Goal: Transaction & Acquisition: Purchase product/service

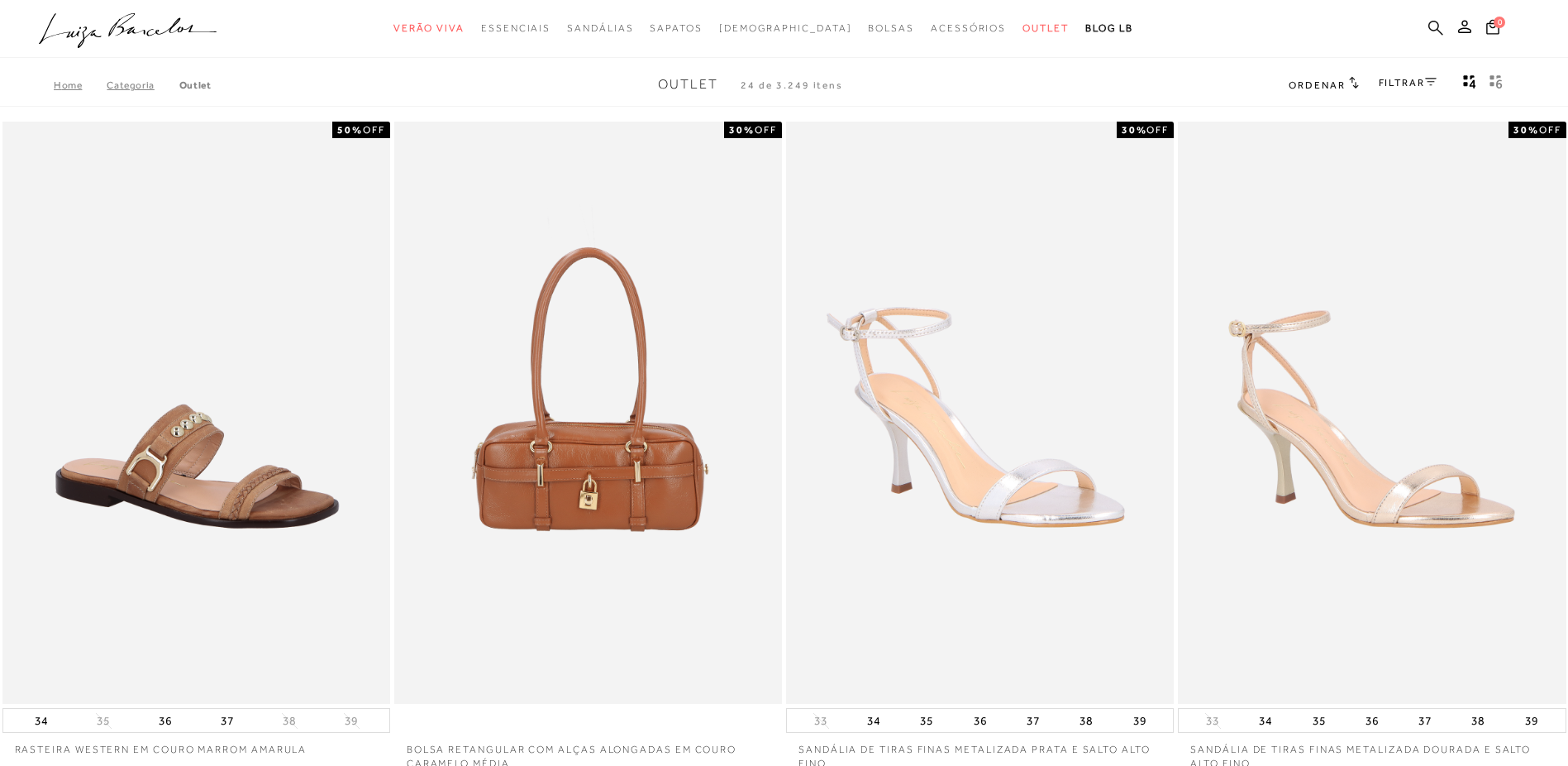
click at [1435, 27] on icon at bounding box center [1436, 27] width 15 height 16
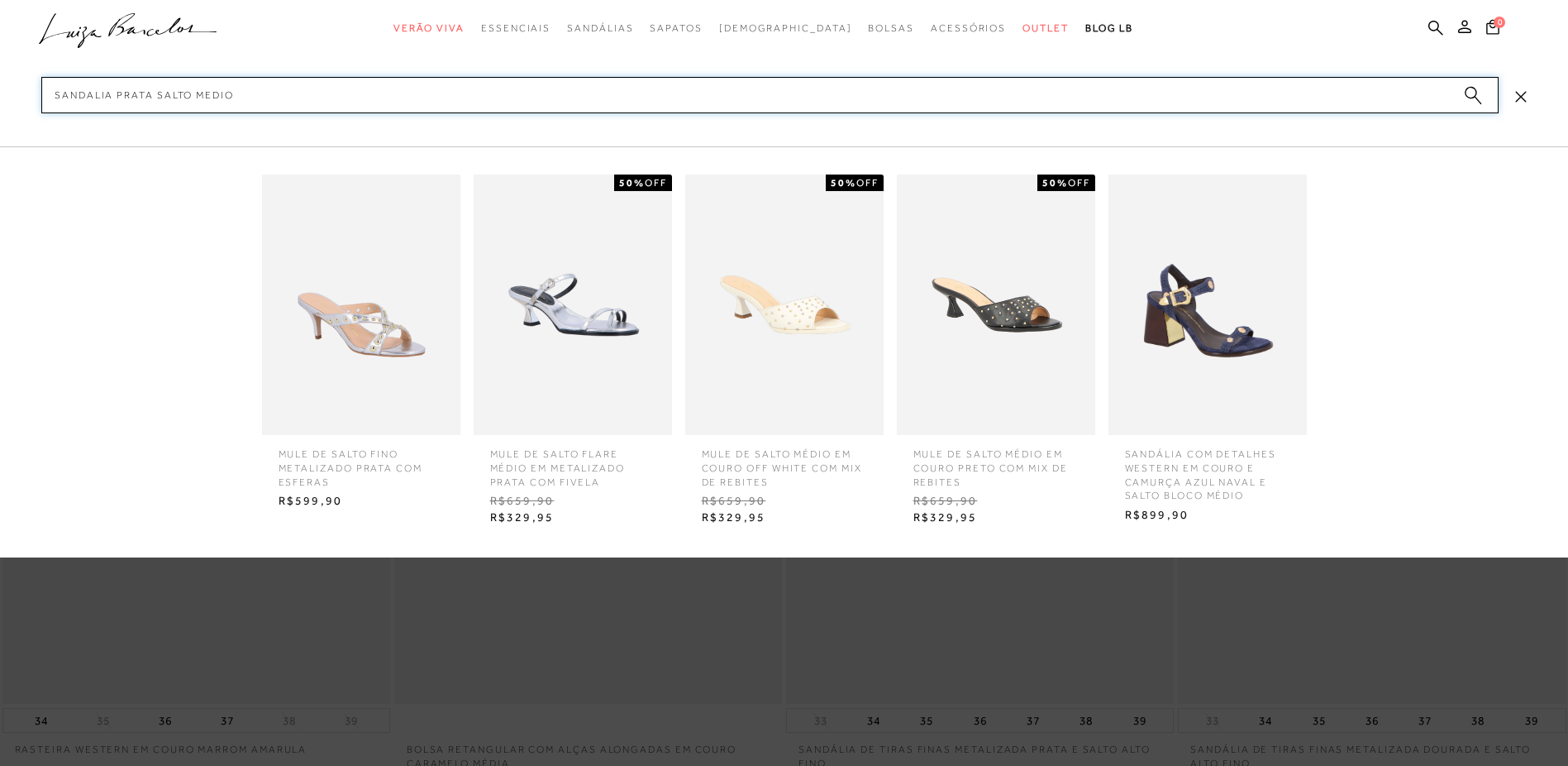
type input "SANDALIA PRATA SALTO MEDIO"
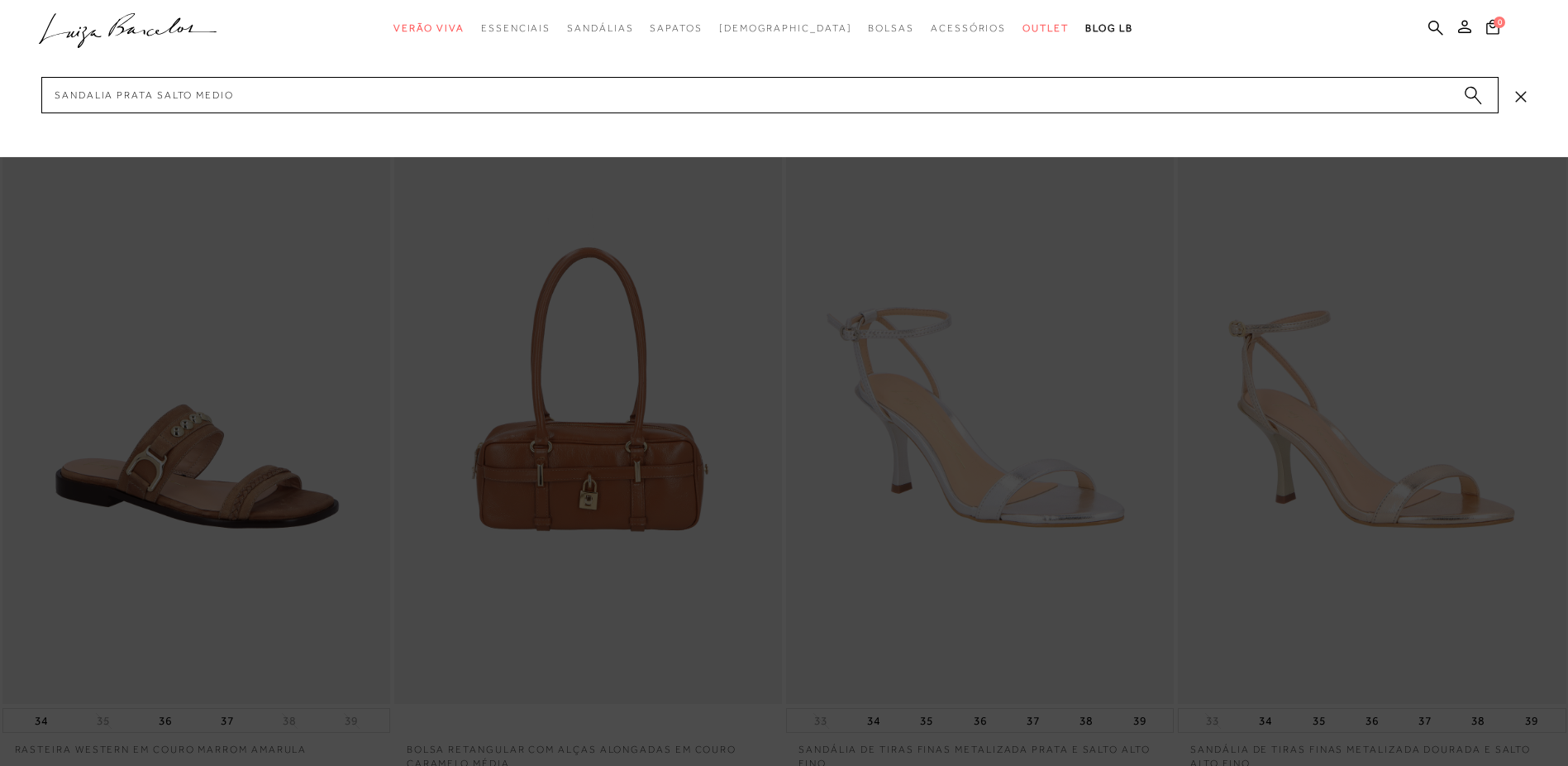
click at [1469, 91] on circle "submit" at bounding box center [1470, 93] width 11 height 11
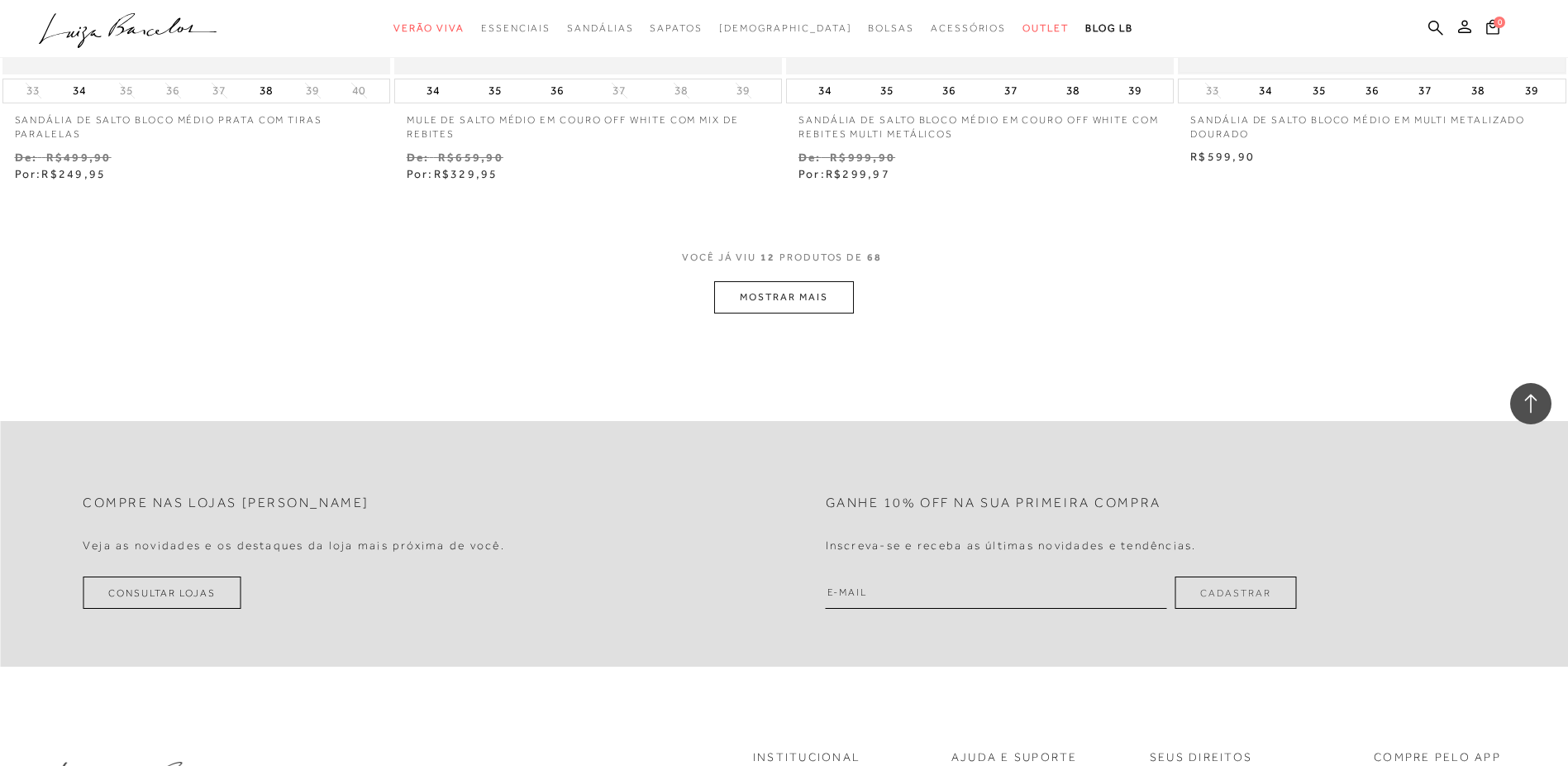
scroll to position [2067, 0]
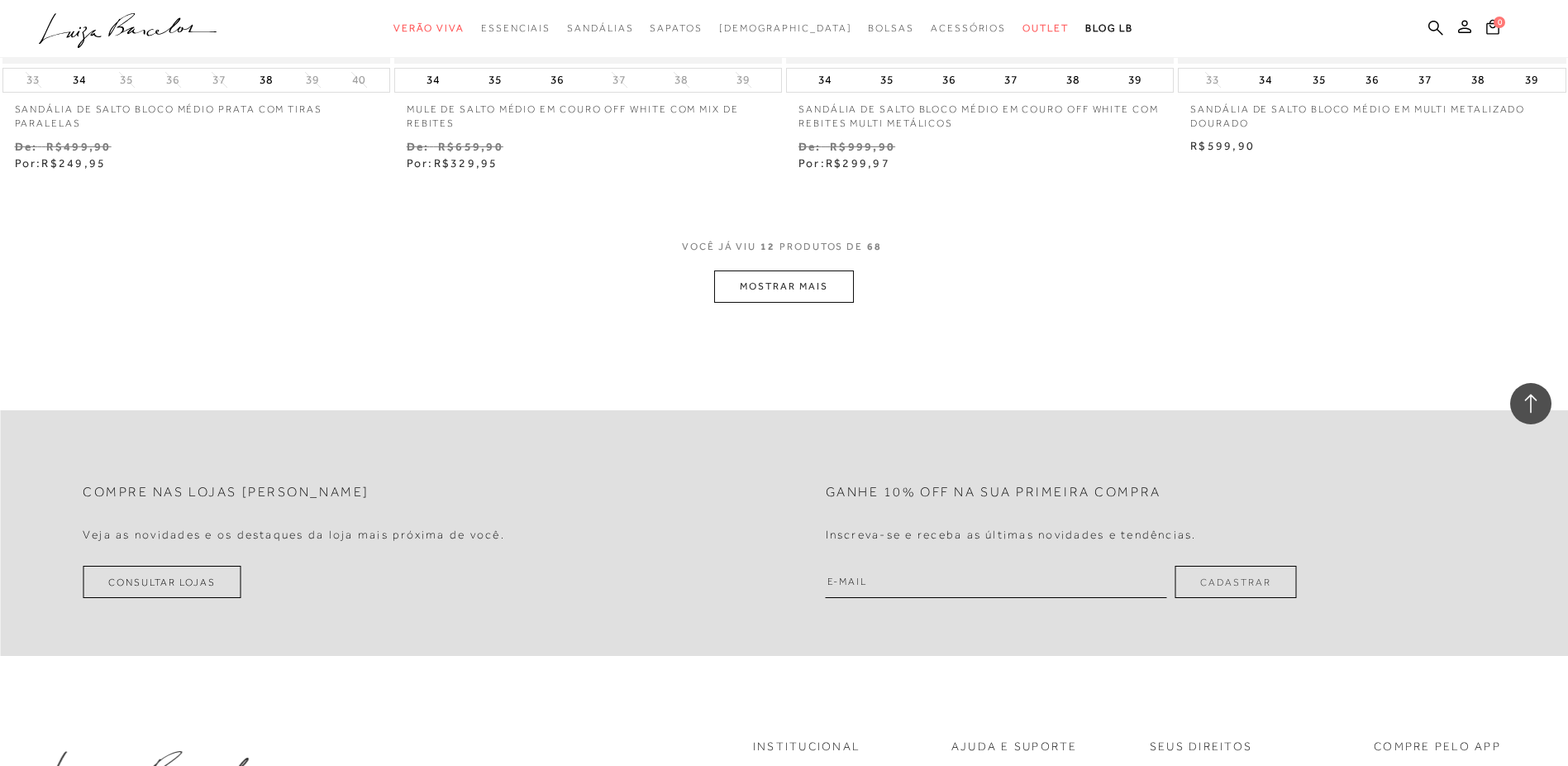
click at [782, 295] on button "MOSTRAR MAIS" at bounding box center [784, 286] width 139 height 32
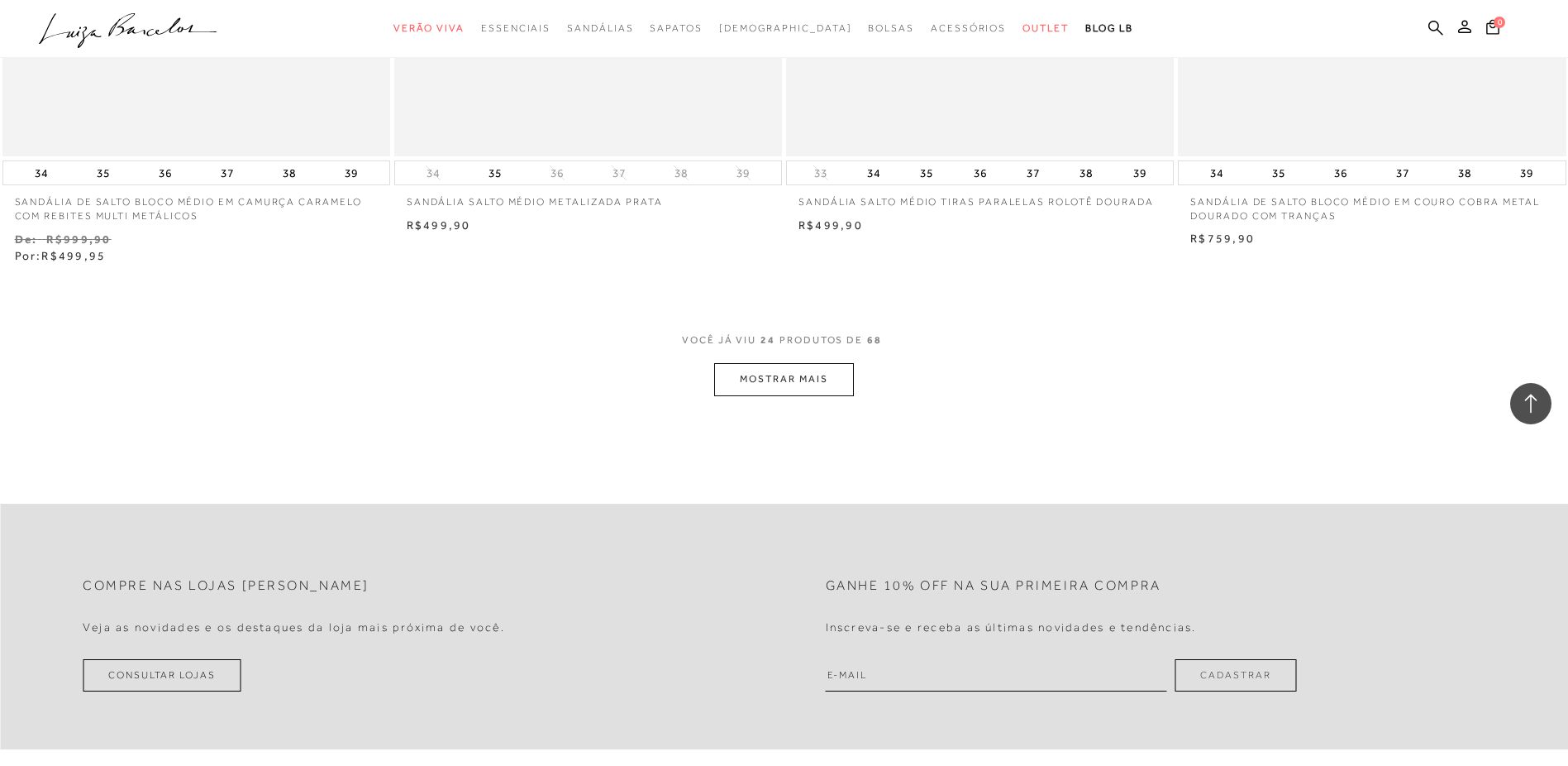
scroll to position [4135, 0]
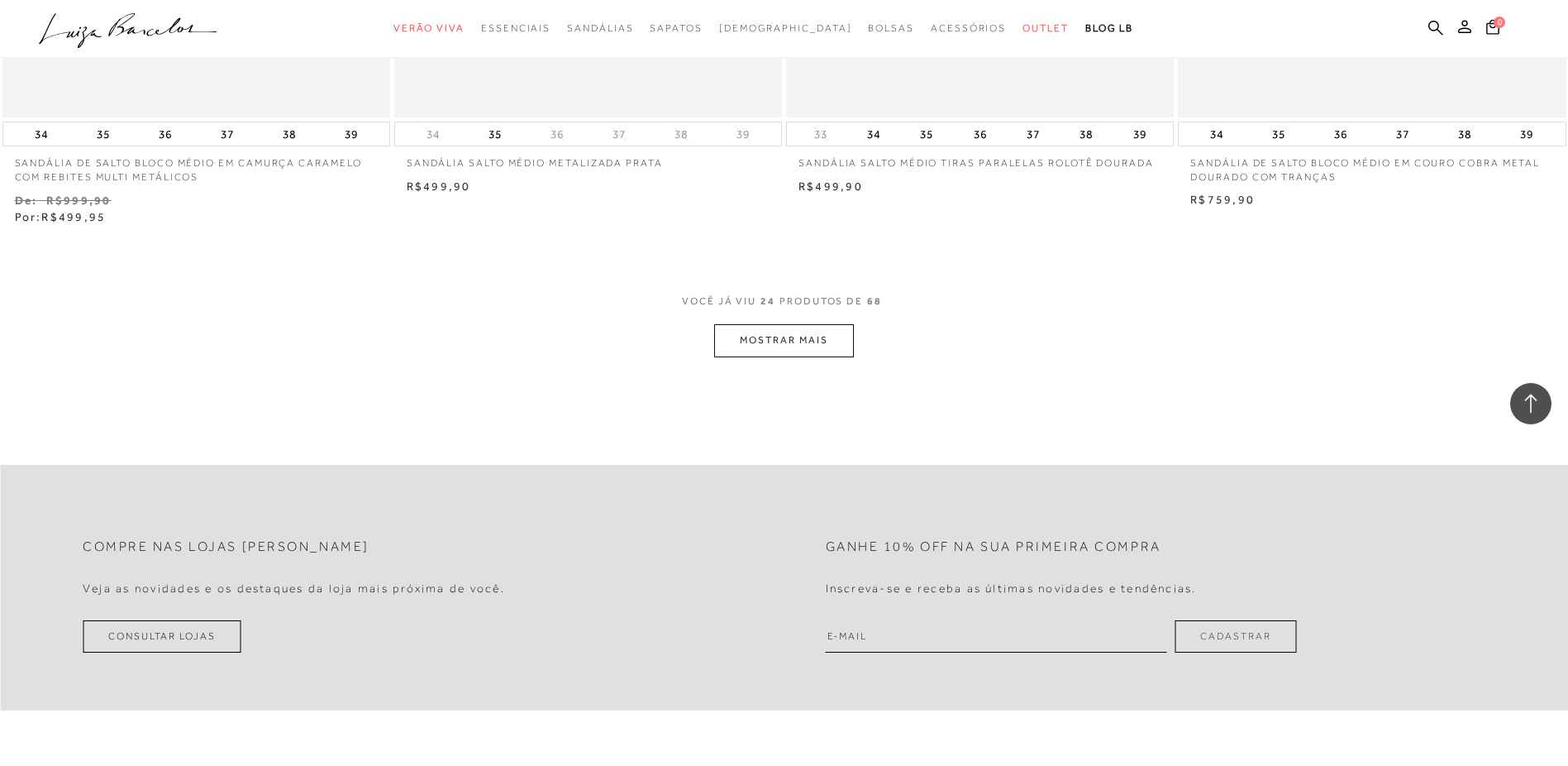
click at [774, 337] on button "MOSTRAR MAIS" at bounding box center [784, 340] width 139 height 32
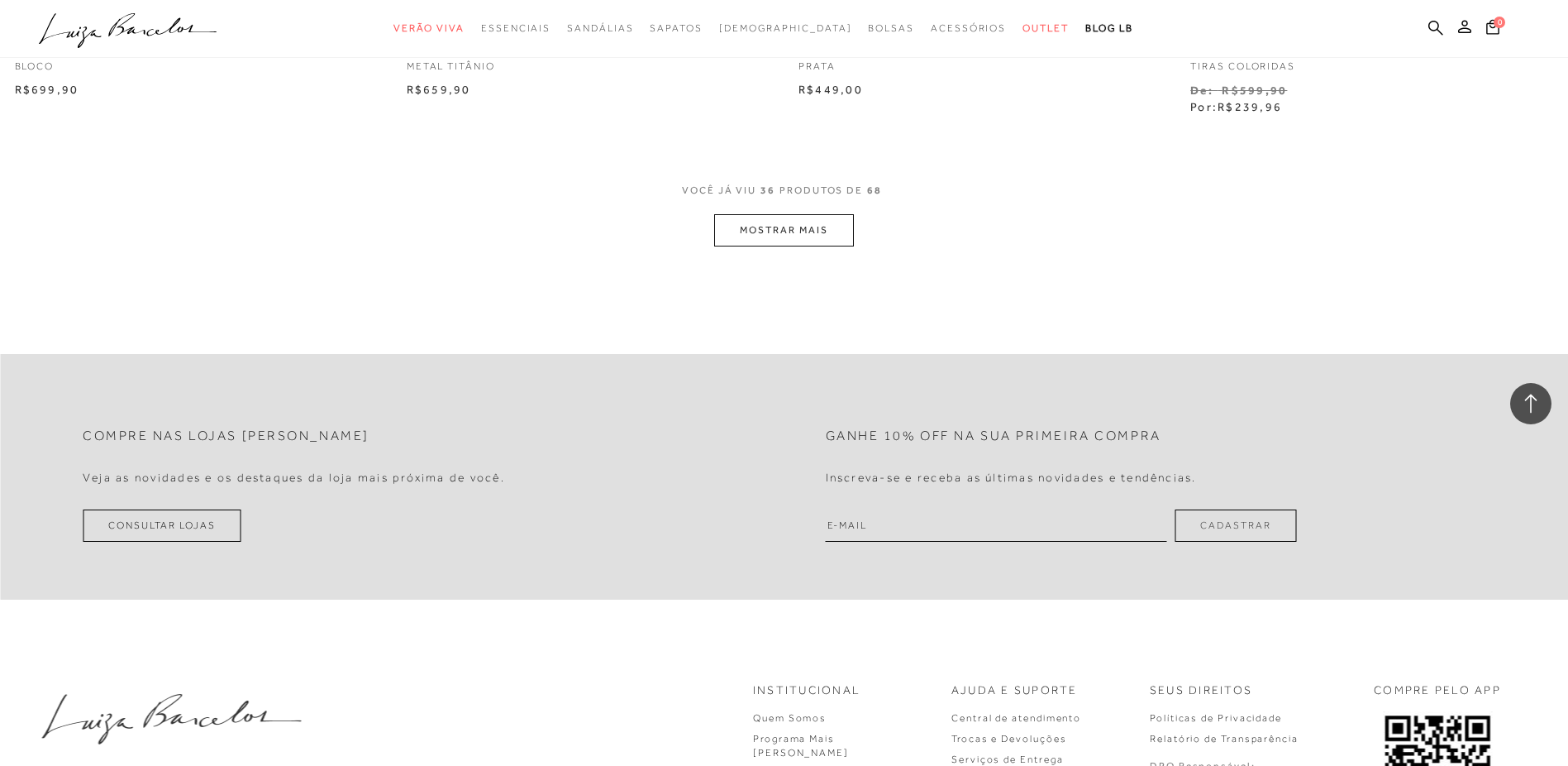
scroll to position [6368, 0]
click at [763, 233] on button "MOSTRAR MAIS" at bounding box center [784, 229] width 139 height 32
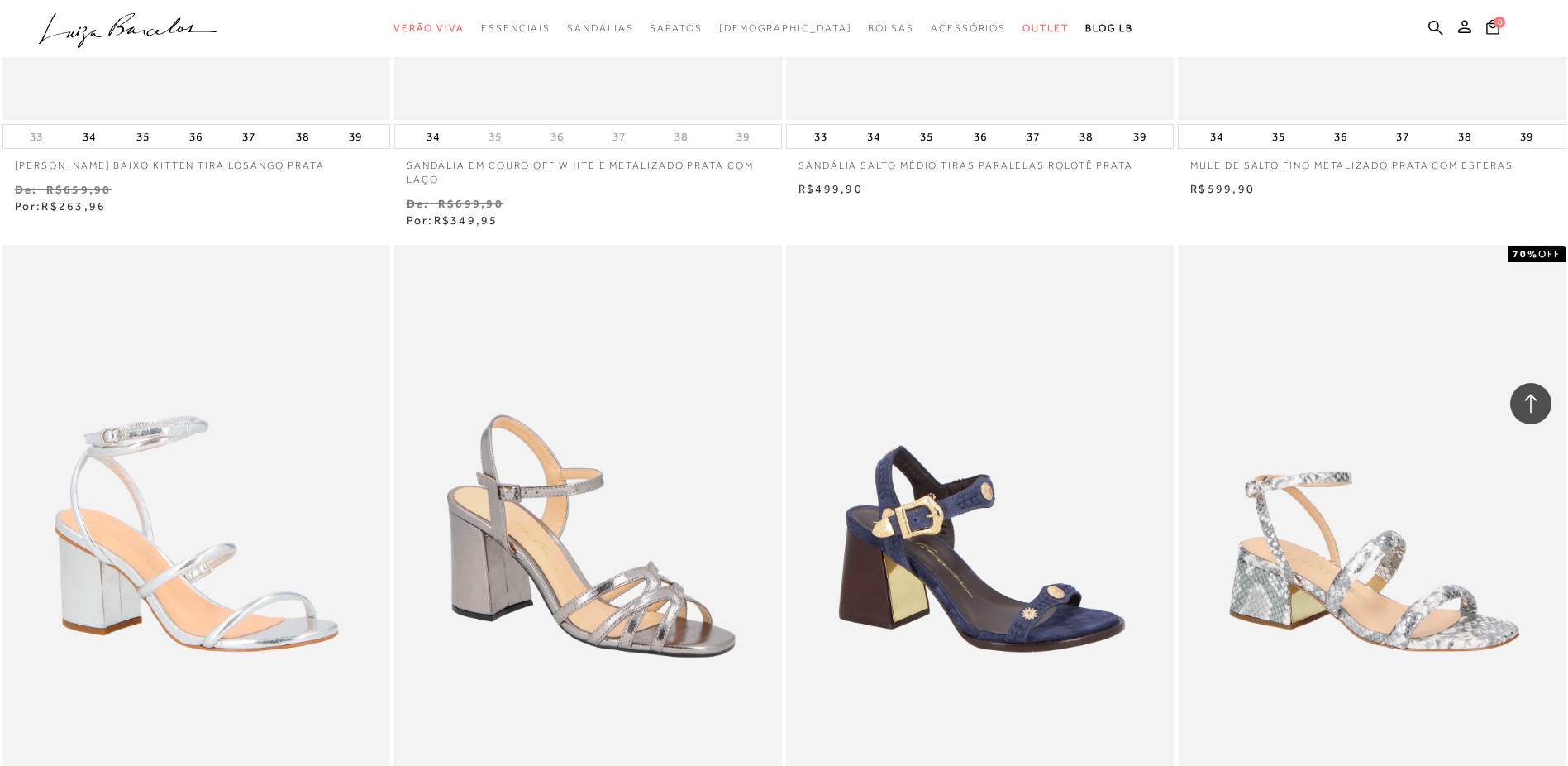
scroll to position [6616, 0]
